Goal: Book appointment/travel/reservation

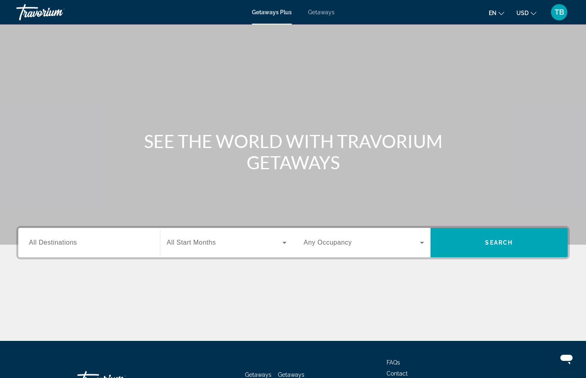
click at [52, 246] on span "All Destinations" at bounding box center [53, 242] width 48 height 7
click at [52, 248] on input "Destination All Destinations" at bounding box center [89, 243] width 121 height 10
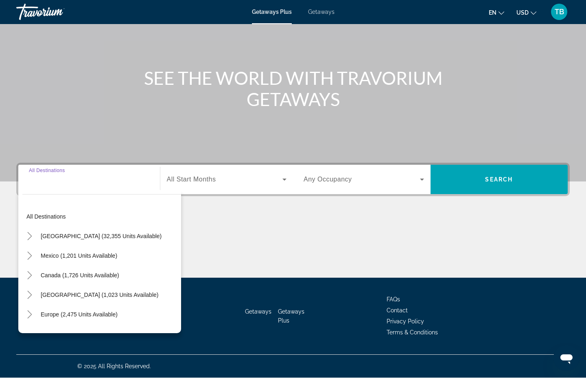
scroll to position [150, 0]
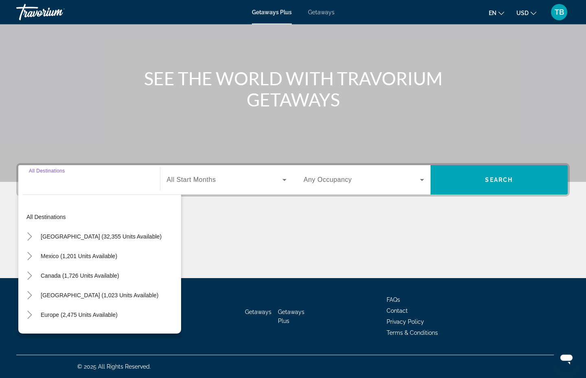
click at [45, 226] on span "Search widget" at bounding box center [101, 236] width 129 height 20
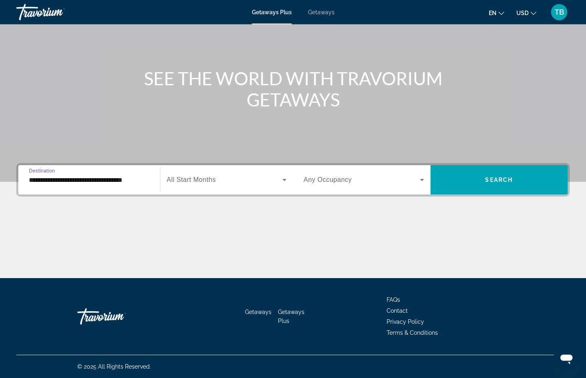
click at [42, 175] on input "**********" at bounding box center [89, 180] width 121 height 10
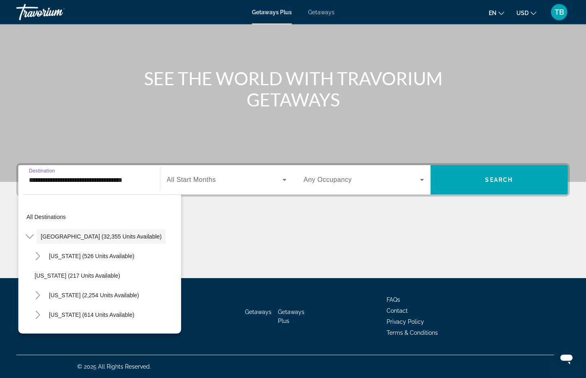
scroll to position [0, 0]
click at [42, 175] on input "**********" at bounding box center [89, 180] width 121 height 10
click at [40, 168] on span "Destination" at bounding box center [42, 170] width 26 height 5
click at [40, 175] on input "**********" at bounding box center [89, 180] width 121 height 10
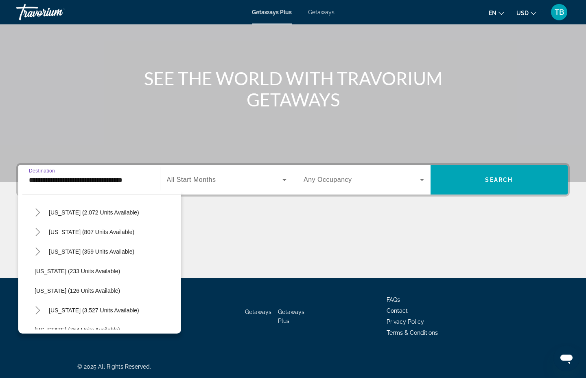
scroll to position [613, 0]
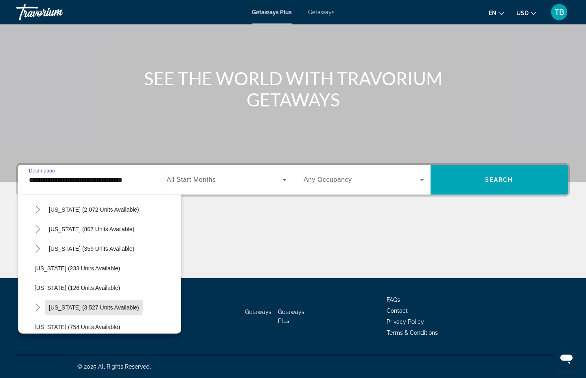
click at [75, 297] on span "Search widget" at bounding box center [94, 307] width 99 height 20
type input "**********"
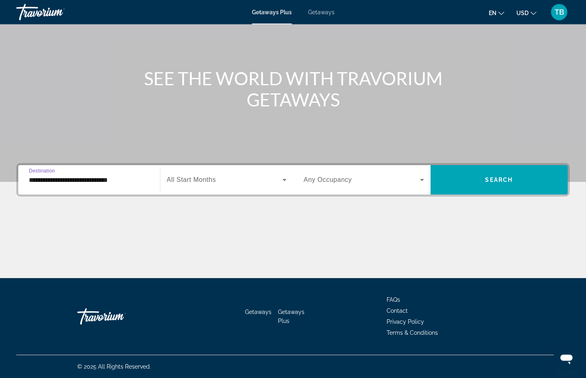
click at [194, 176] on span "All Start Months" at bounding box center [191, 179] width 49 height 7
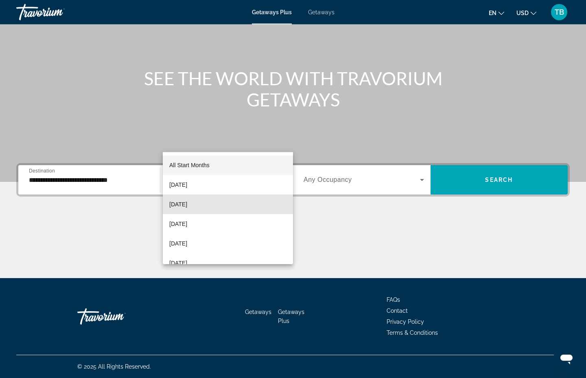
click at [175, 202] on span "[DATE]" at bounding box center [178, 204] width 18 height 10
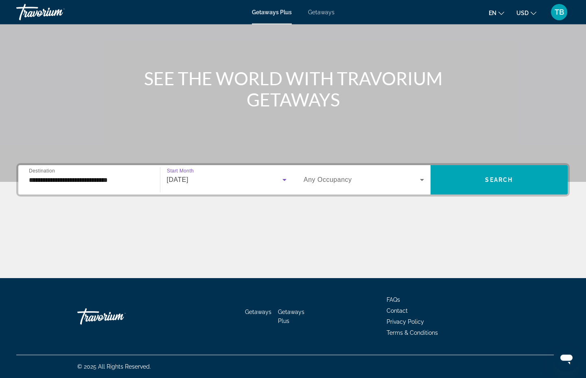
click at [489, 170] on span "Search widget" at bounding box center [500, 180] width 138 height 20
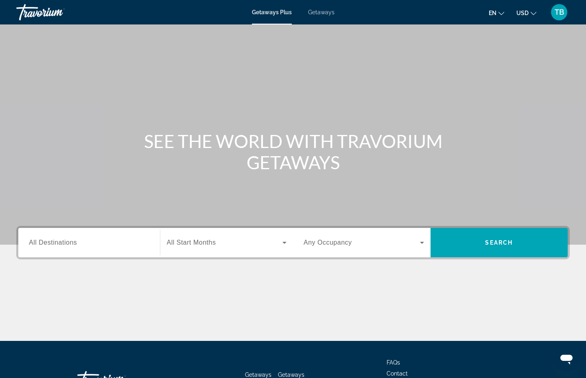
click at [326, 15] on span "Getaways" at bounding box center [321, 12] width 26 height 7
click at [62, 246] on span "All Destinations" at bounding box center [53, 242] width 48 height 7
click at [62, 248] on input "Destination All Destinations" at bounding box center [89, 243] width 121 height 10
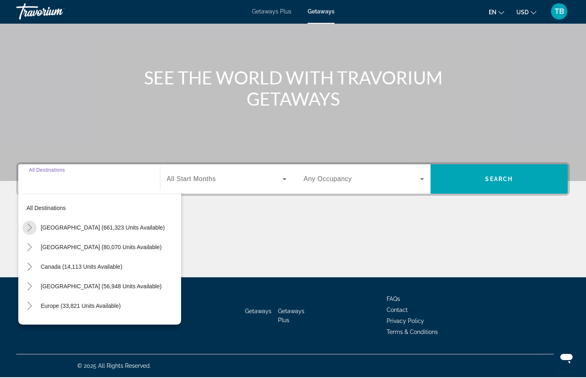
scroll to position [150, 0]
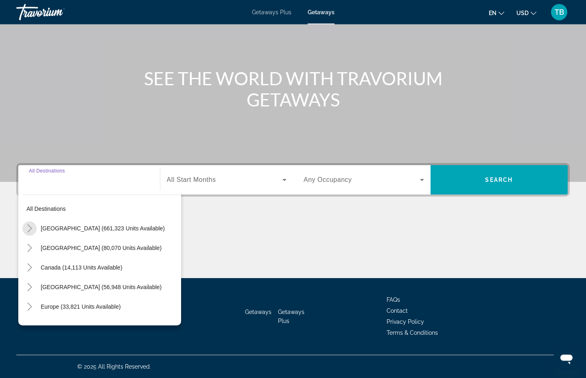
click at [37, 221] on mat-icon "Toggle United States (661,323 units available)" at bounding box center [29, 228] width 14 height 14
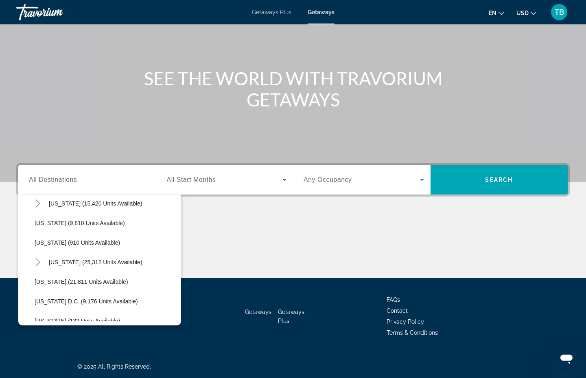
scroll to position [749, 0]
click at [59, 258] on span "Virginia (25,312 units available)" at bounding box center [96, 261] width 94 height 7
type input "**********"
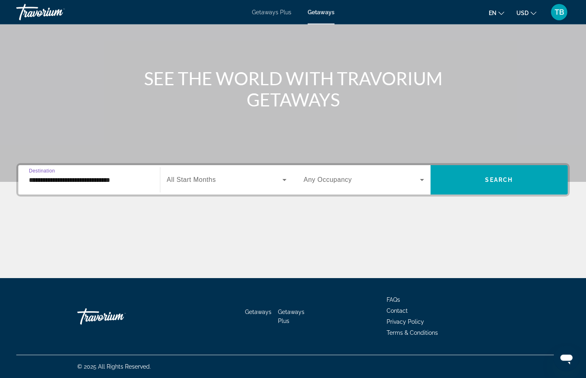
click at [187, 176] on span "All Start Months" at bounding box center [191, 179] width 49 height 7
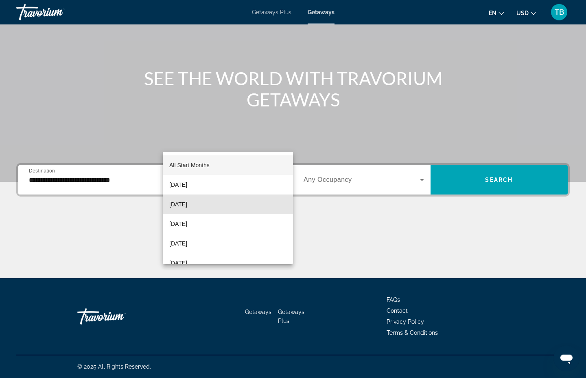
click at [177, 202] on span "[DATE]" at bounding box center [178, 204] width 18 height 10
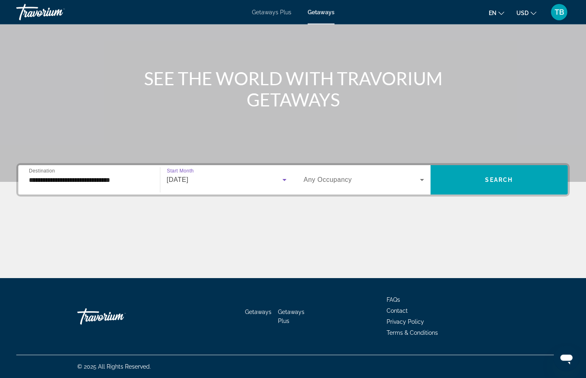
click at [412, 175] on span "Search widget" at bounding box center [362, 180] width 116 height 10
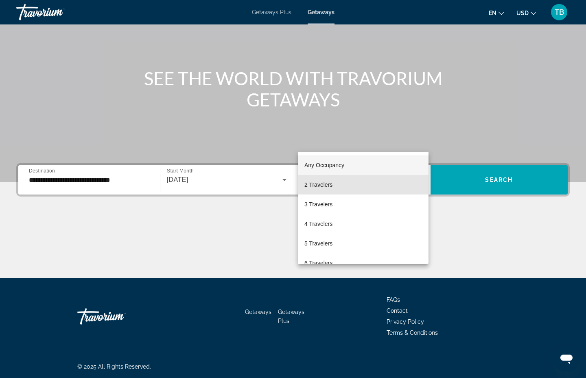
click at [322, 184] on span "2 Travelers" at bounding box center [319, 185] width 28 height 10
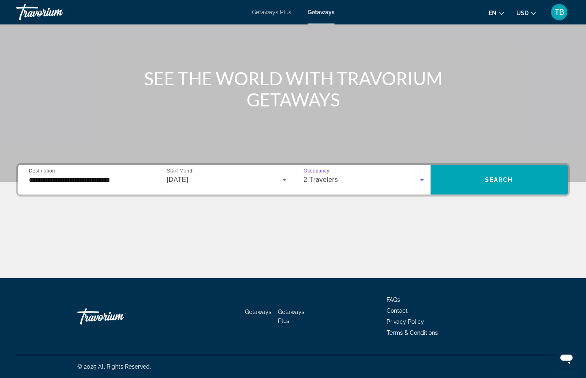
click at [474, 170] on span "Search widget" at bounding box center [500, 180] width 138 height 20
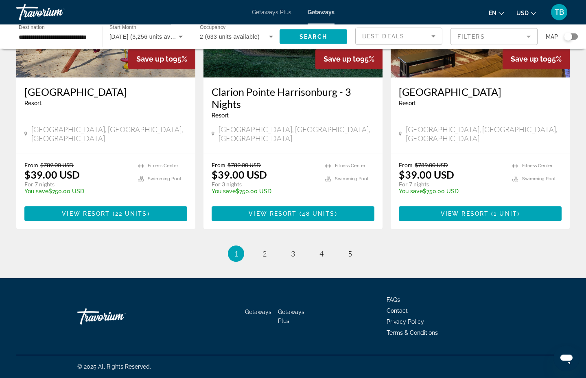
scroll to position [1102, 0]
click at [263, 258] on span "2" at bounding box center [265, 253] width 4 height 9
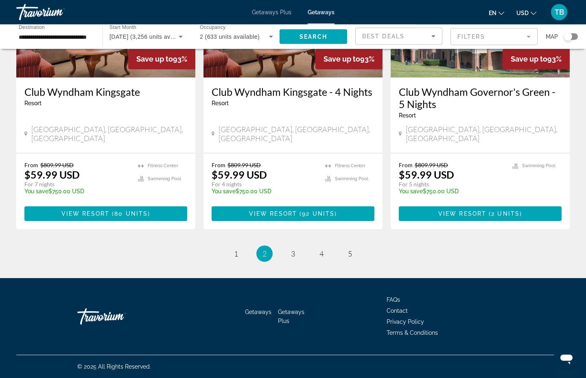
scroll to position [1131, 0]
click at [294, 258] on span "3" at bounding box center [293, 253] width 4 height 9
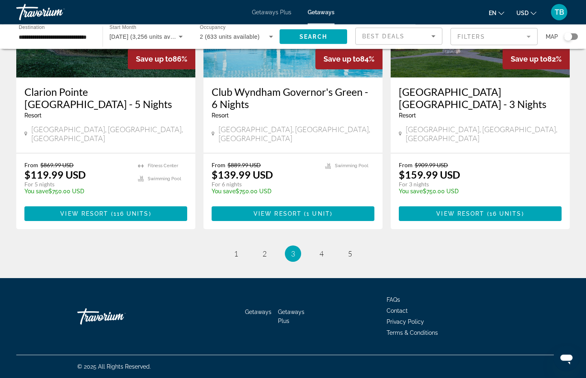
scroll to position [1104, 0]
click at [324, 258] on span "4" at bounding box center [322, 253] width 4 height 9
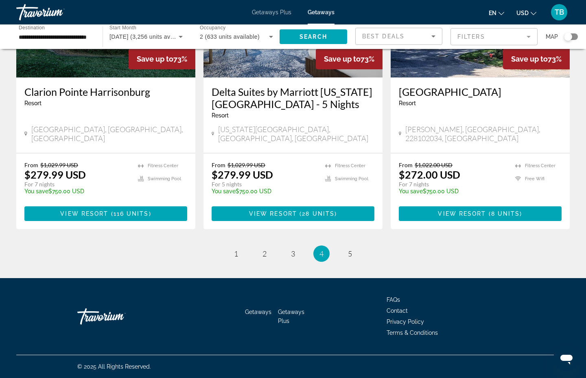
scroll to position [1154, 0]
click at [352, 258] on span "5" at bounding box center [350, 253] width 4 height 9
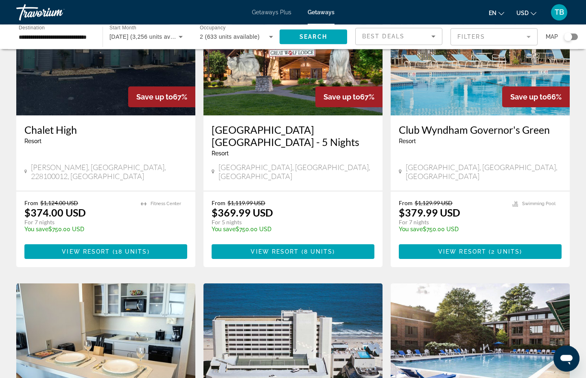
scroll to position [390, 0]
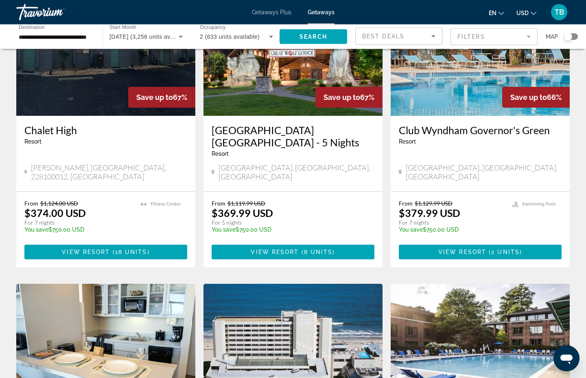
click at [46, 183] on div "[PERSON_NAME], [GEOGRAPHIC_DATA], 228100012, [GEOGRAPHIC_DATA]" at bounding box center [105, 173] width 163 height 20
click at [61, 116] on img "Main content" at bounding box center [105, 50] width 179 height 130
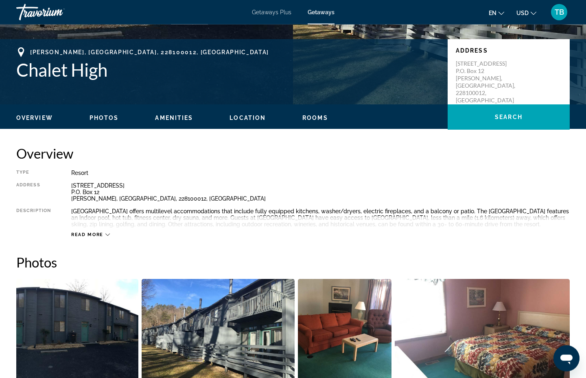
click at [91, 237] on span "Read more" at bounding box center [87, 234] width 32 height 5
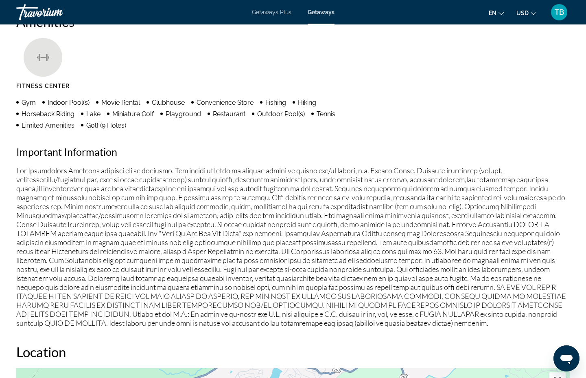
scroll to position [37, 0]
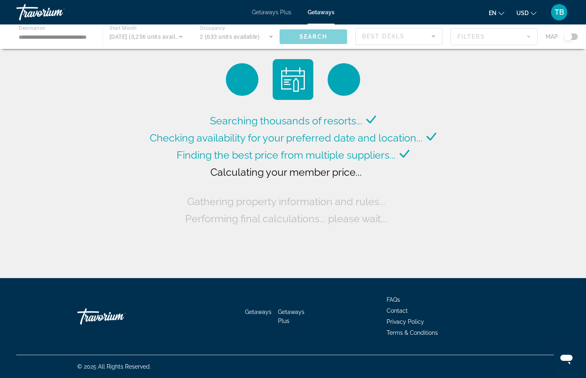
click at [248, 47] on div "Main content" at bounding box center [293, 36] width 586 height 24
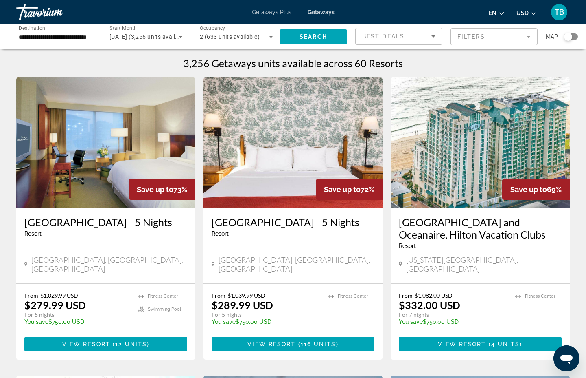
click at [467, 44] on mat-form-field "Filters" at bounding box center [494, 36] width 87 height 17
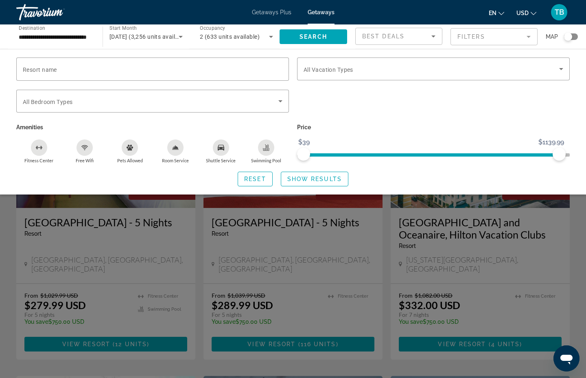
click at [37, 73] on span "Resort name" at bounding box center [40, 69] width 34 height 7
click at [37, 74] on input "Resort name" at bounding box center [153, 69] width 260 height 10
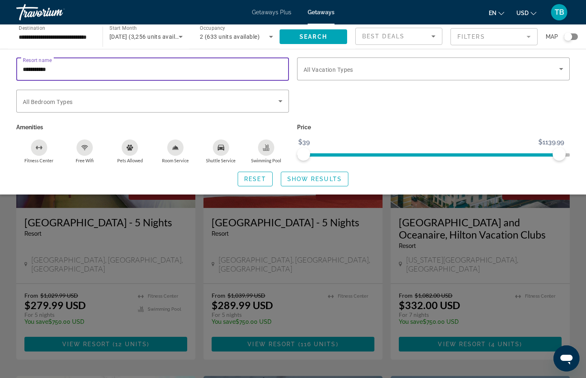
type input "**********"
click at [301, 46] on span "Search widget" at bounding box center [314, 37] width 68 height 20
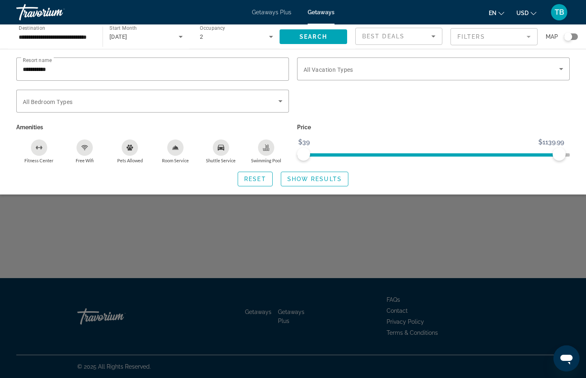
click at [325, 189] on span "Search widget" at bounding box center [314, 179] width 67 height 20
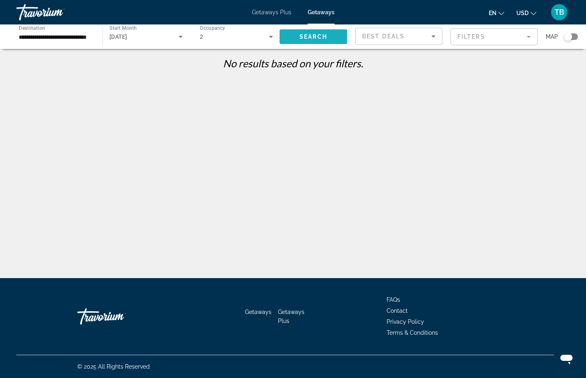
click at [330, 44] on span "Search widget" at bounding box center [314, 37] width 68 height 20
click at [482, 37] on mat-form-field "Filters" at bounding box center [494, 36] width 87 height 17
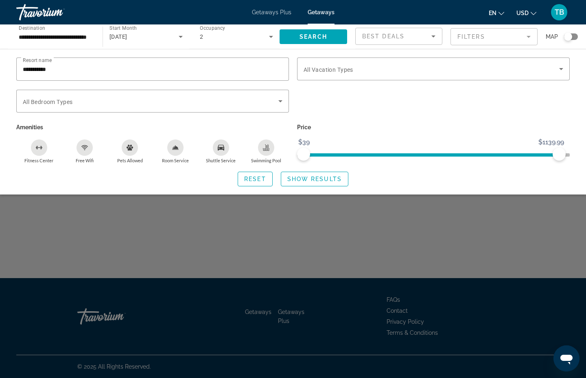
click at [68, 74] on input "**********" at bounding box center [153, 69] width 260 height 10
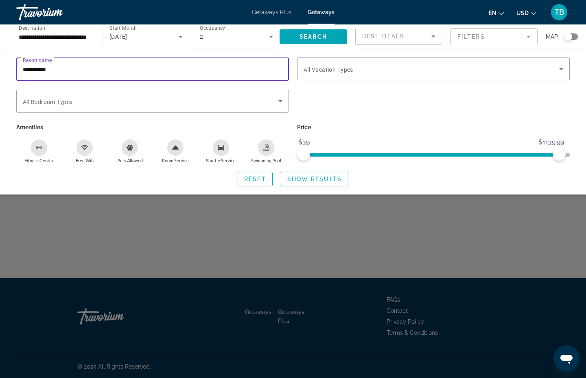
click at [47, 74] on input "**********" at bounding box center [153, 69] width 260 height 10
click at [50, 74] on input "**********" at bounding box center [153, 69] width 260 height 10
click at [392, 74] on span "Search widget" at bounding box center [432, 69] width 256 height 10
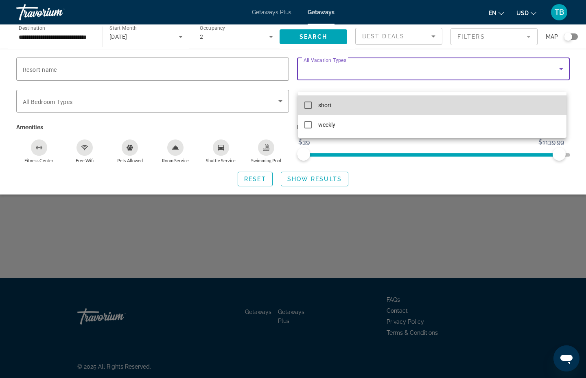
click at [312, 105] on mat-option "short" at bounding box center [432, 105] width 269 height 20
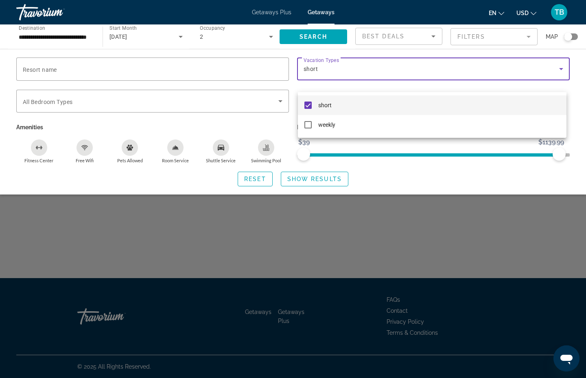
click at [274, 116] on div at bounding box center [293, 189] width 586 height 378
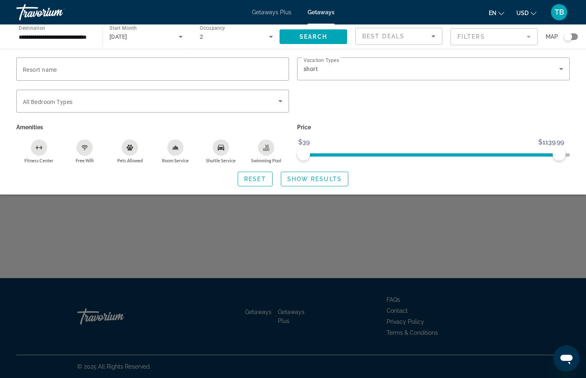
click at [311, 182] on span "Show Results" at bounding box center [315, 179] width 55 height 7
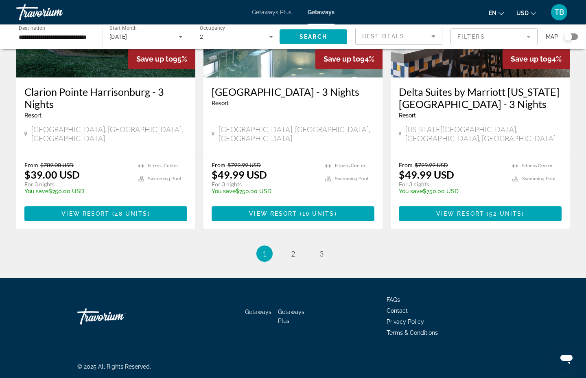
scroll to position [1095, 0]
click at [451, 110] on h3 "Delta Suites by Marriott Virginia Beach Waterfront - 3 Nights" at bounding box center [480, 98] width 163 height 24
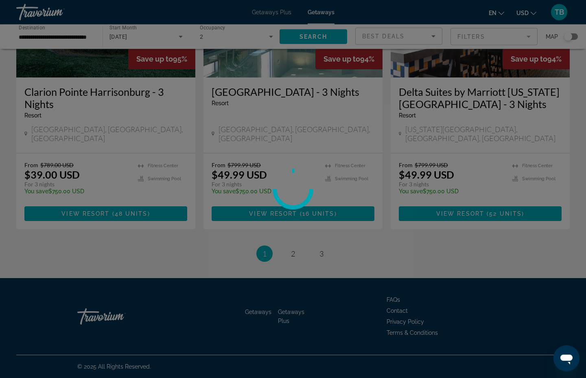
scroll to position [1095, 0]
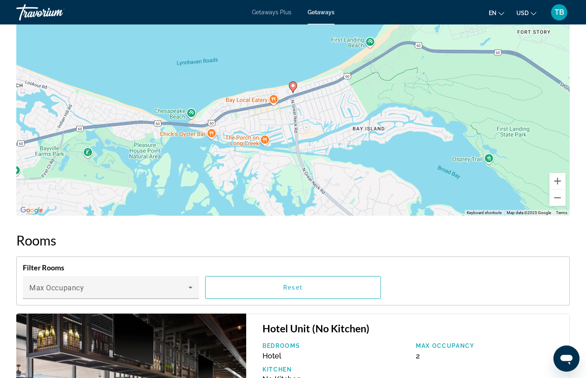
scroll to position [964, 0]
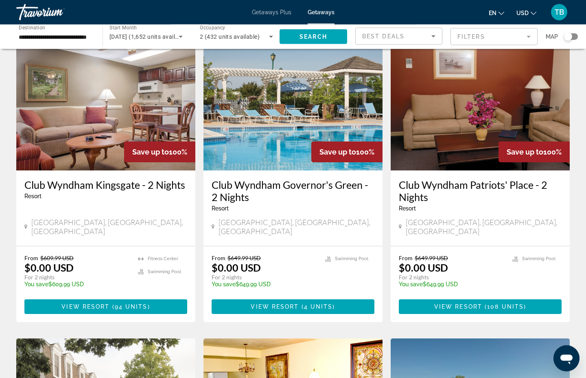
click at [497, 44] on mat-form-field "Filters" at bounding box center [494, 36] width 87 height 17
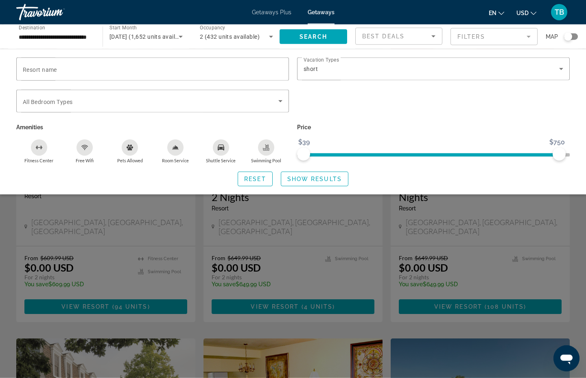
click at [376, 74] on div "short" at bounding box center [432, 69] width 256 height 10
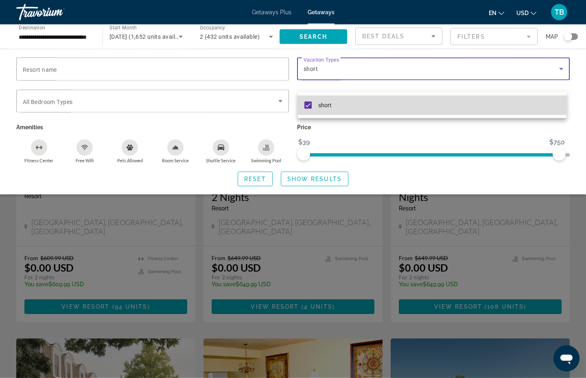
click at [314, 110] on mat-option "short" at bounding box center [432, 105] width 269 height 20
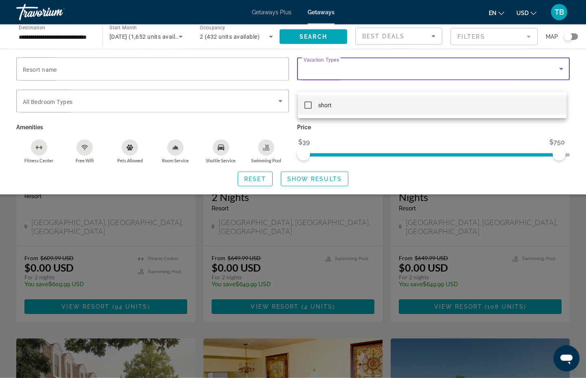
click at [306, 46] on div at bounding box center [293, 189] width 586 height 378
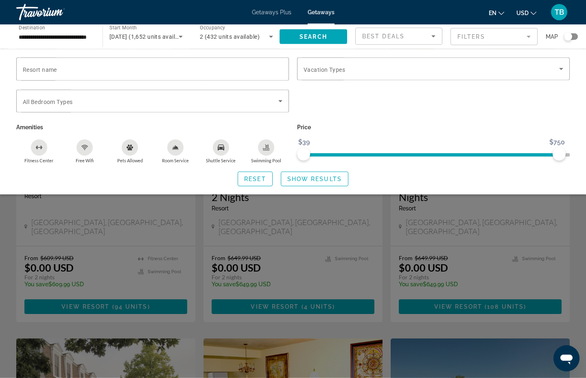
click at [332, 74] on span "Search widget" at bounding box center [432, 69] width 256 height 10
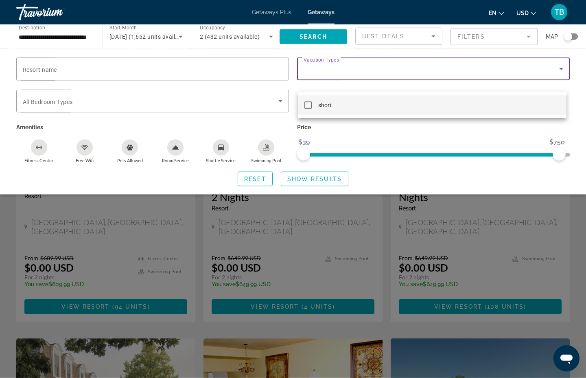
click at [8, 279] on div at bounding box center [293, 189] width 586 height 378
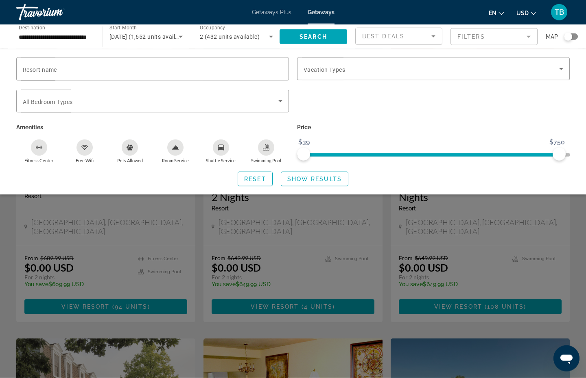
click at [30, 106] on span "Search widget" at bounding box center [151, 101] width 256 height 10
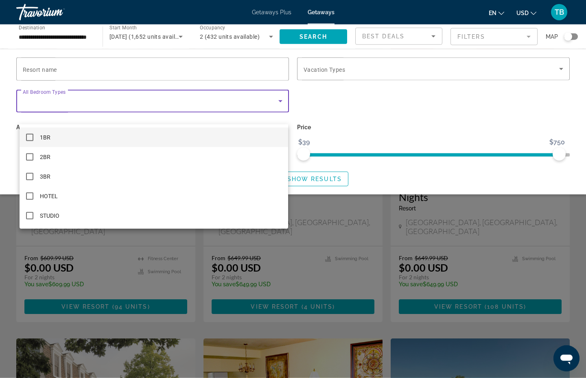
click at [29, 215] on mat-pseudo-checkbox at bounding box center [29, 215] width 7 height 7
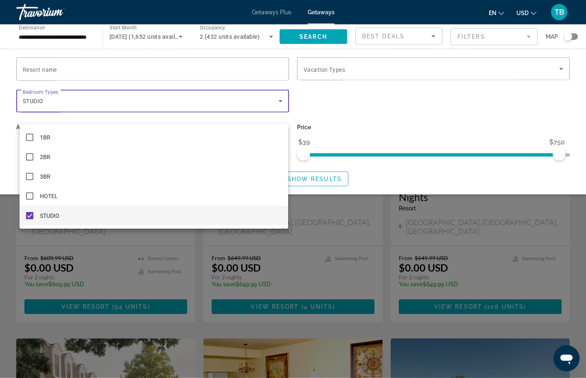
click at [303, 44] on div at bounding box center [293, 189] width 586 height 378
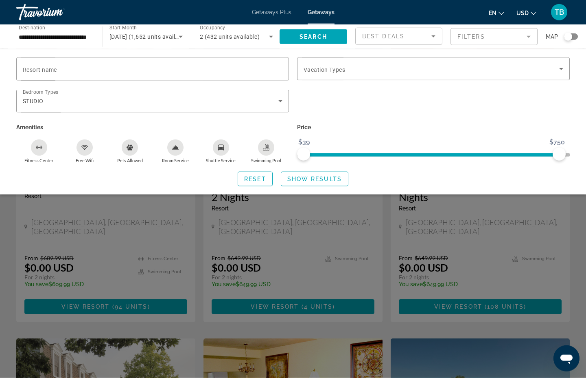
click at [303, 189] on span "Search widget" at bounding box center [314, 179] width 67 height 20
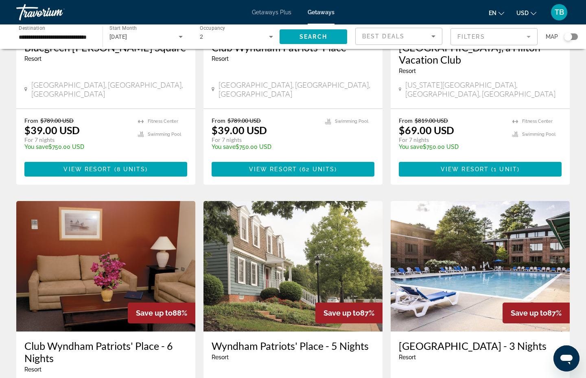
scroll to position [465, 0]
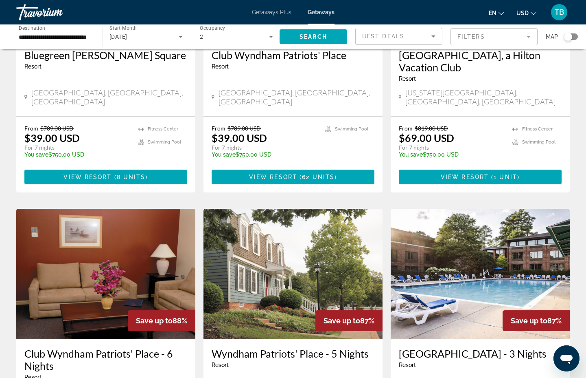
click at [430, 73] on h3 "Ocean Beach Club, a Hilton Vacation Club" at bounding box center [480, 61] width 163 height 24
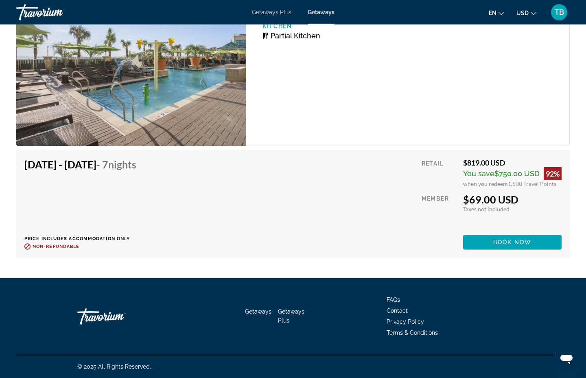
scroll to position [2071, 0]
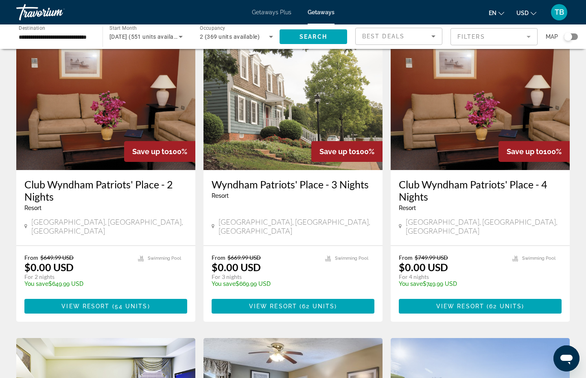
scroll to position [36, 0]
